Goal: Contribute content

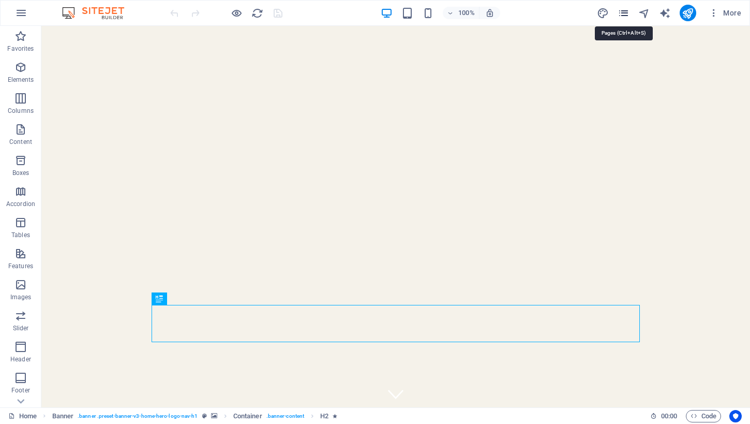
click at [623, 14] on icon "pages" at bounding box center [624, 13] width 12 height 12
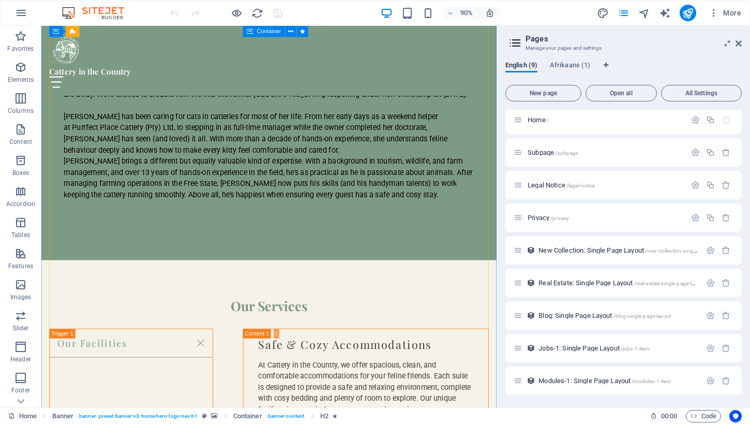
scroll to position [1289, 0]
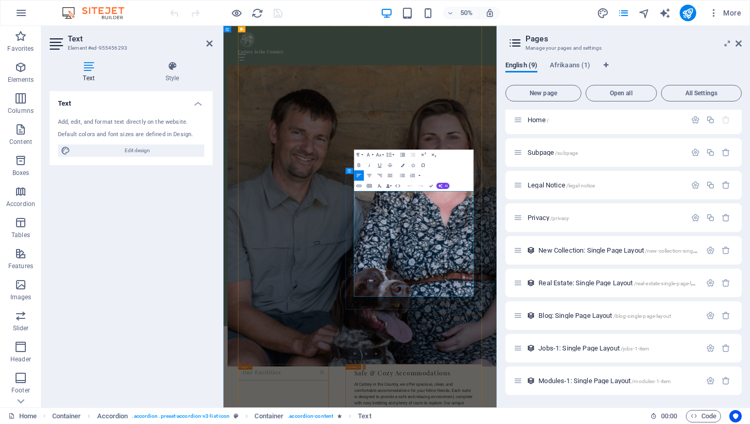
drag, startPoint x: 669, startPoint y: 559, endPoint x: 654, endPoint y: 543, distance: 21.2
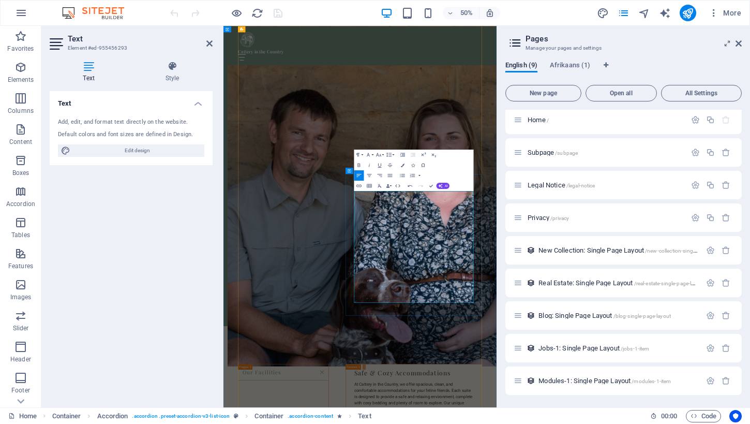
click at [686, 17] on icon "publish" at bounding box center [688, 13] width 12 height 12
checkbox input "false"
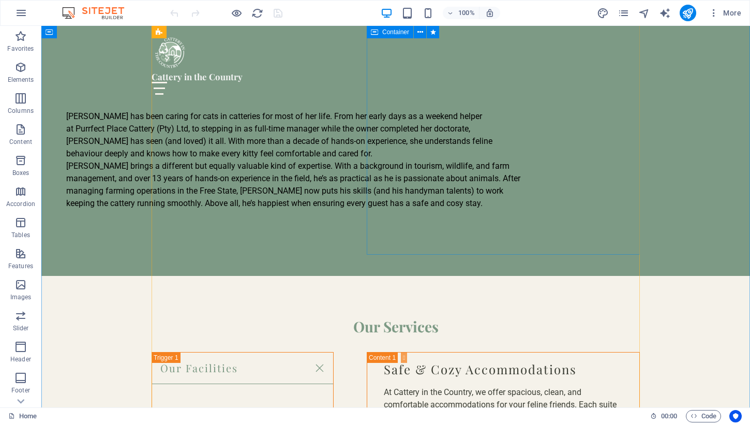
scroll to position [1278, 0]
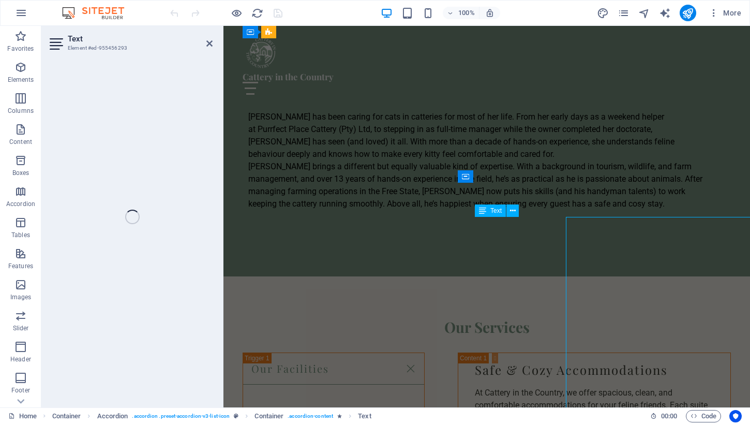
scroll to position [1067, 0]
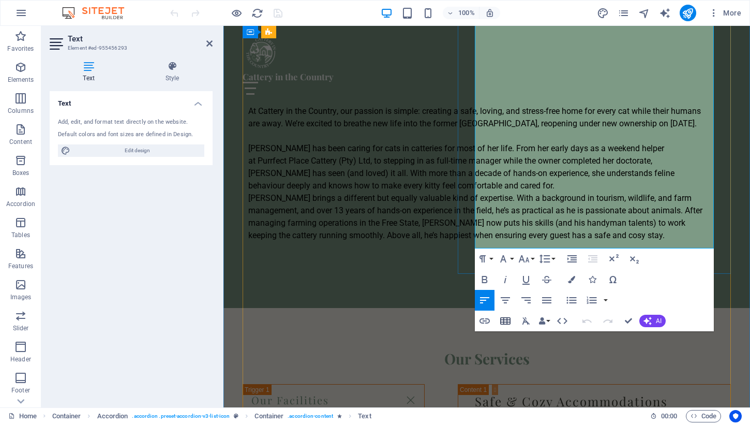
scroll to position [1265, 0]
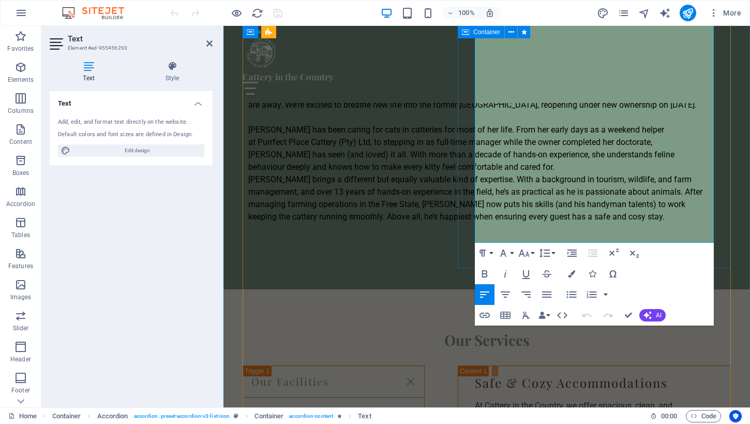
drag, startPoint x: 485, startPoint y: 223, endPoint x: 469, endPoint y: 223, distance: 16.0
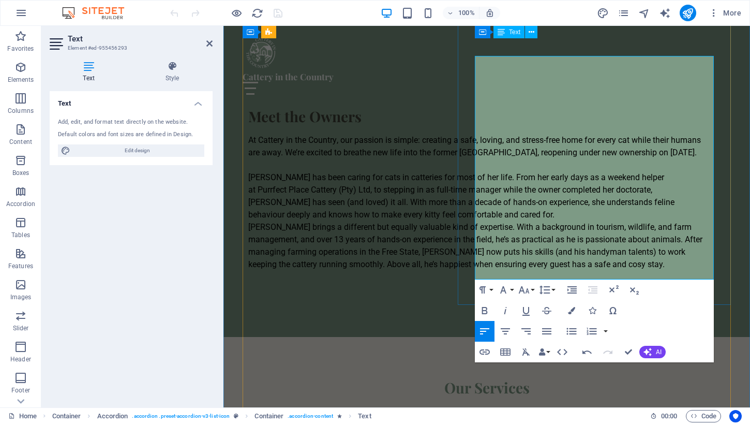
scroll to position [1217, 0]
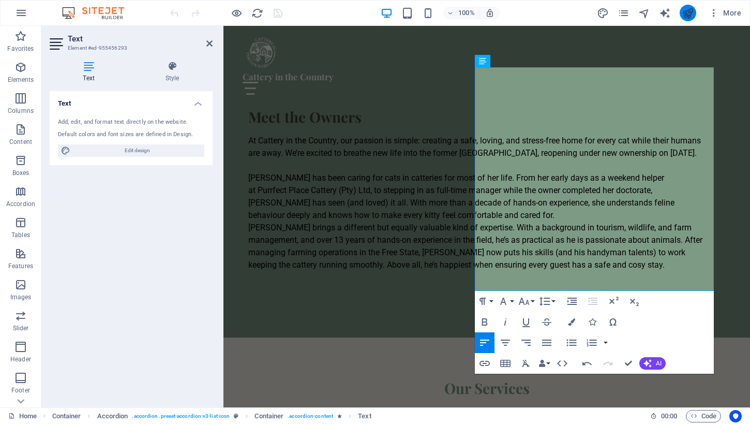
click at [680, 13] on button "publish" at bounding box center [688, 13] width 17 height 17
checkbox input "false"
